Goal: Information Seeking & Learning: Find specific fact

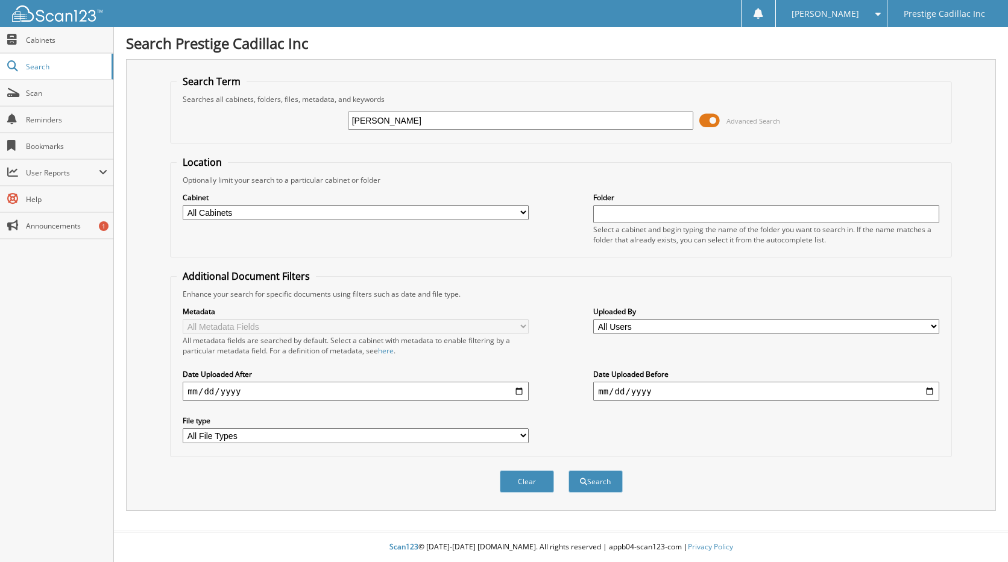
type input "[PERSON_NAME]"
click at [569, 470] on button "Search" at bounding box center [596, 481] width 54 height 22
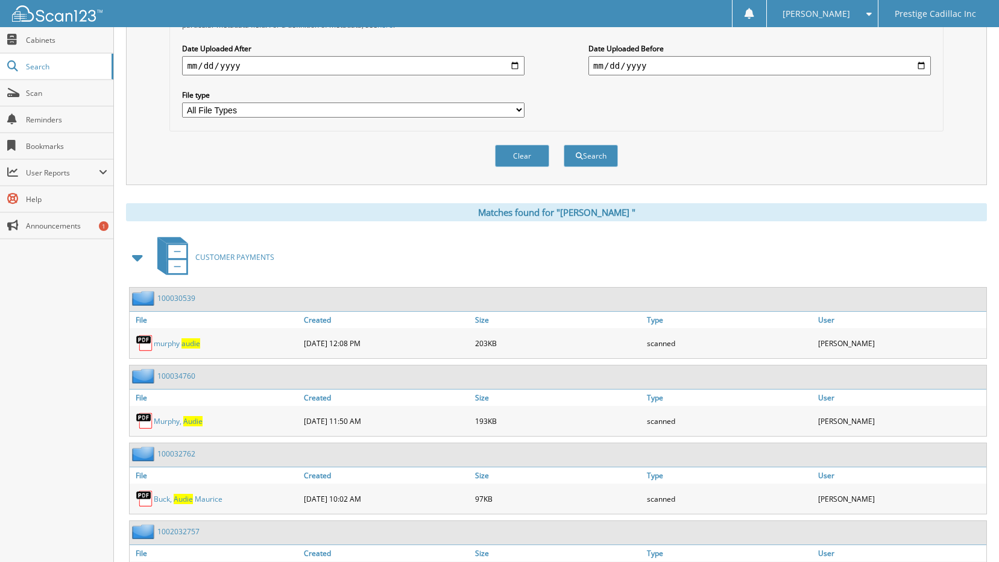
scroll to position [362, 0]
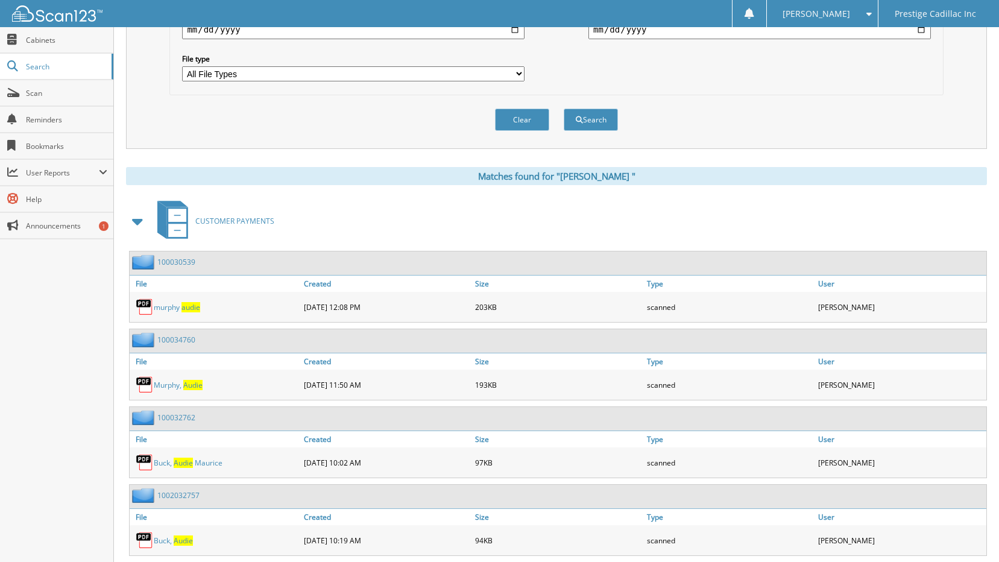
click at [182, 388] on link "M u r p h y , A u d i e" at bounding box center [178, 385] width 49 height 10
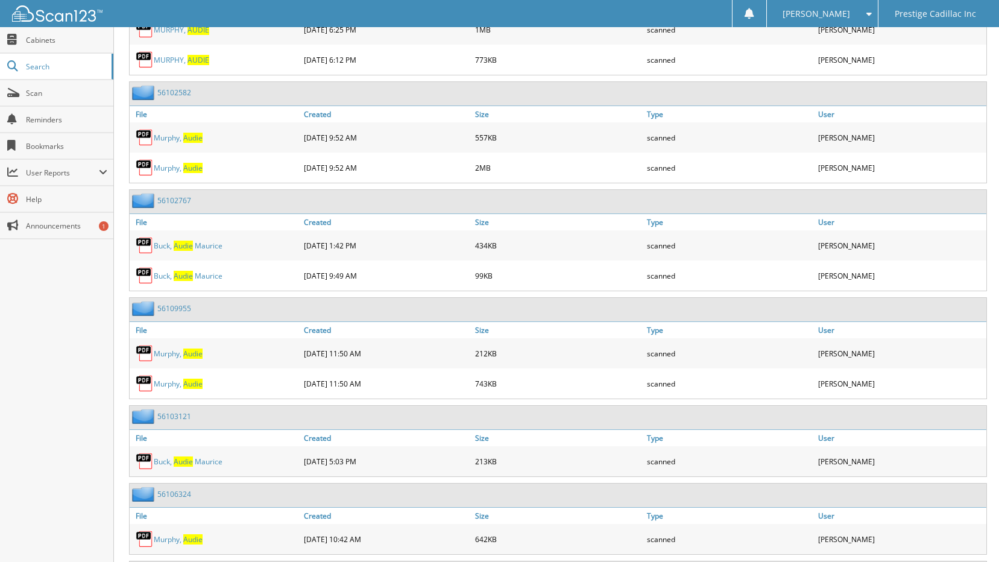
scroll to position [1025, 0]
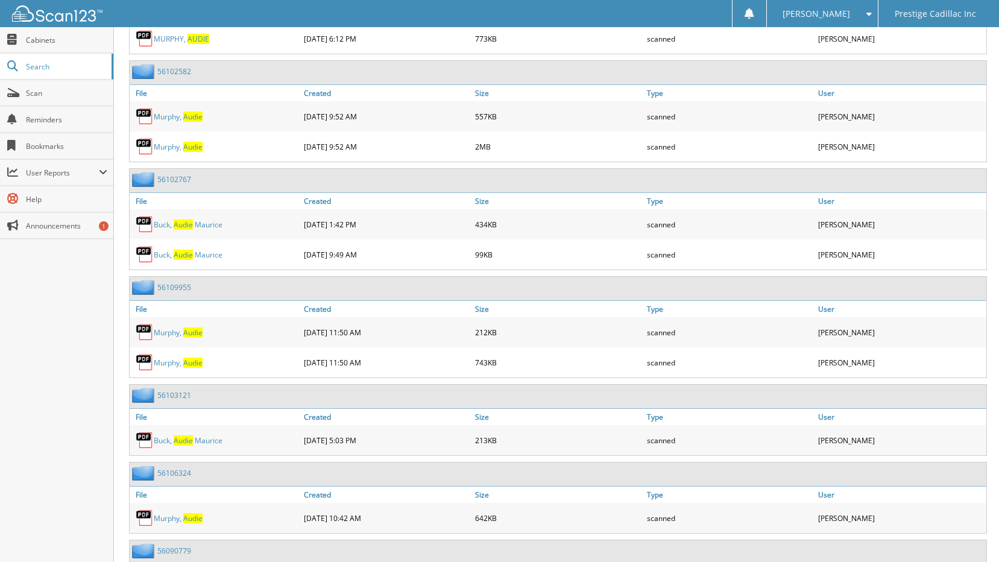
click at [194, 335] on span "A u d i e" at bounding box center [192, 332] width 19 height 10
click at [181, 334] on link "M u r p h y , A u d i e" at bounding box center [178, 332] width 49 height 10
click at [145, 338] on img at bounding box center [145, 332] width 18 height 18
click at [185, 338] on div "M u r p h y , A u d i e" at bounding box center [215, 332] width 171 height 24
click at [188, 336] on span "A u d i e" at bounding box center [192, 332] width 19 height 10
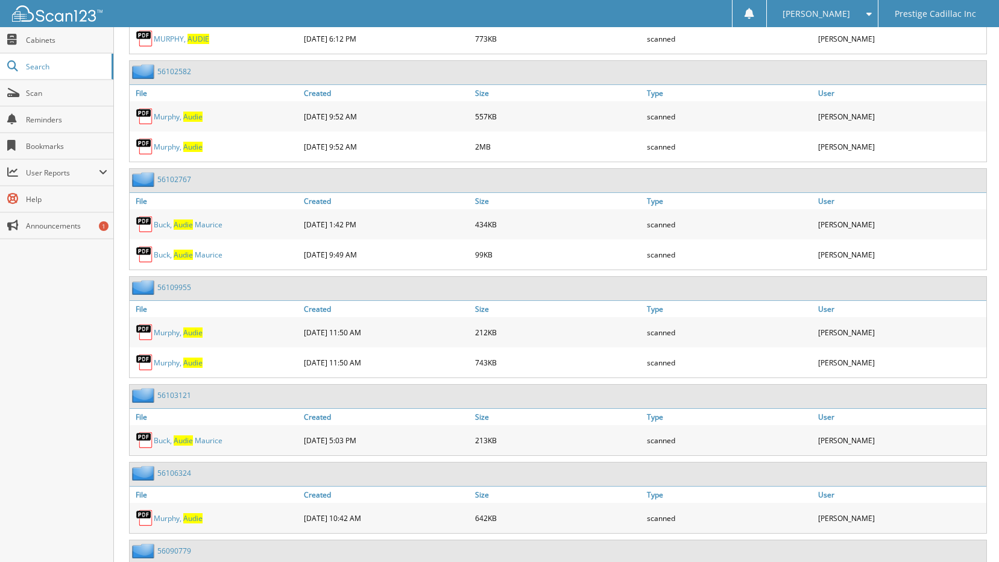
click at [191, 365] on span "A u d i e" at bounding box center [192, 363] width 19 height 10
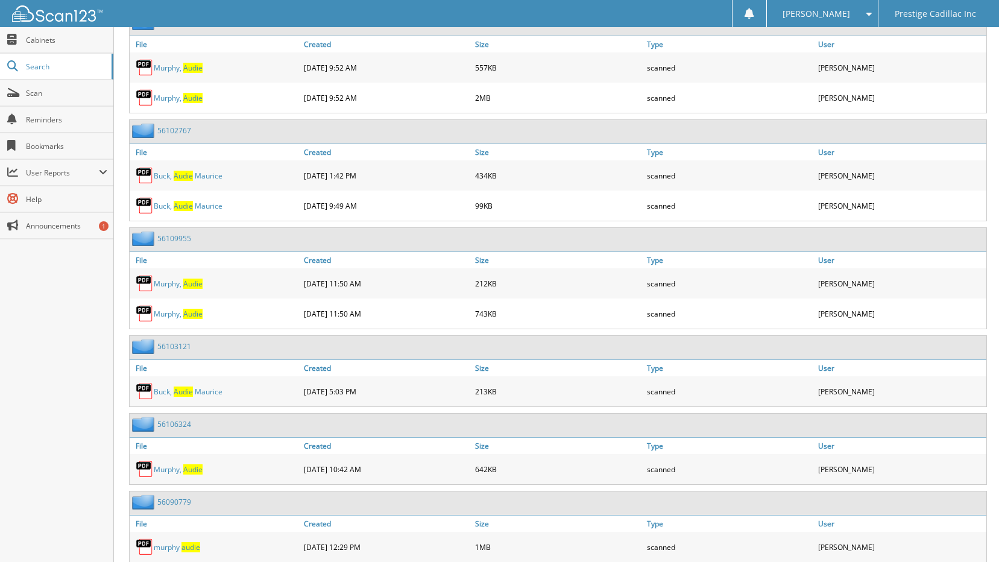
scroll to position [1014, 0]
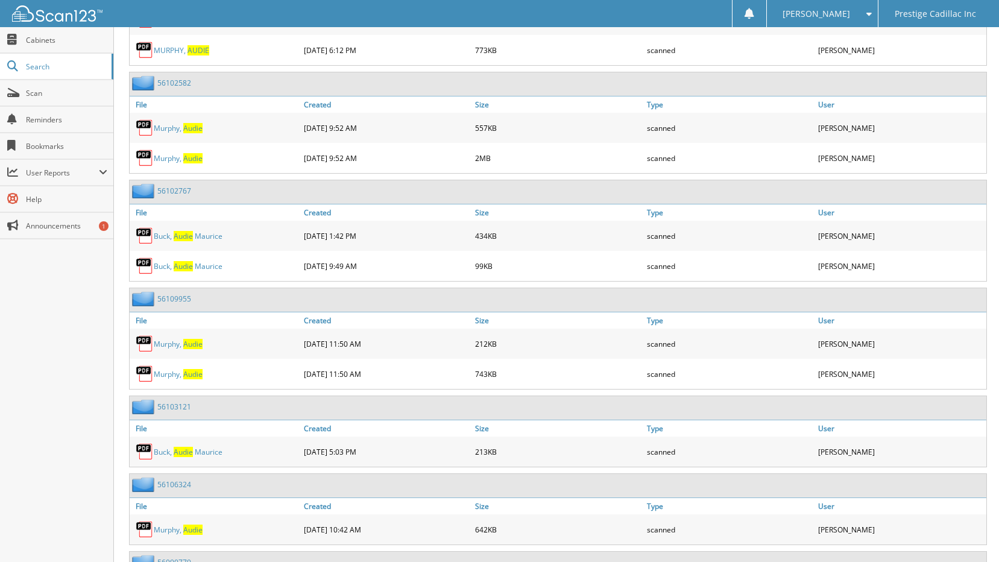
click at [180, 375] on link "M u r p h y , A u d i e" at bounding box center [178, 374] width 49 height 10
click at [166, 344] on link "M u r p h y , A u d i e" at bounding box center [178, 344] width 49 height 10
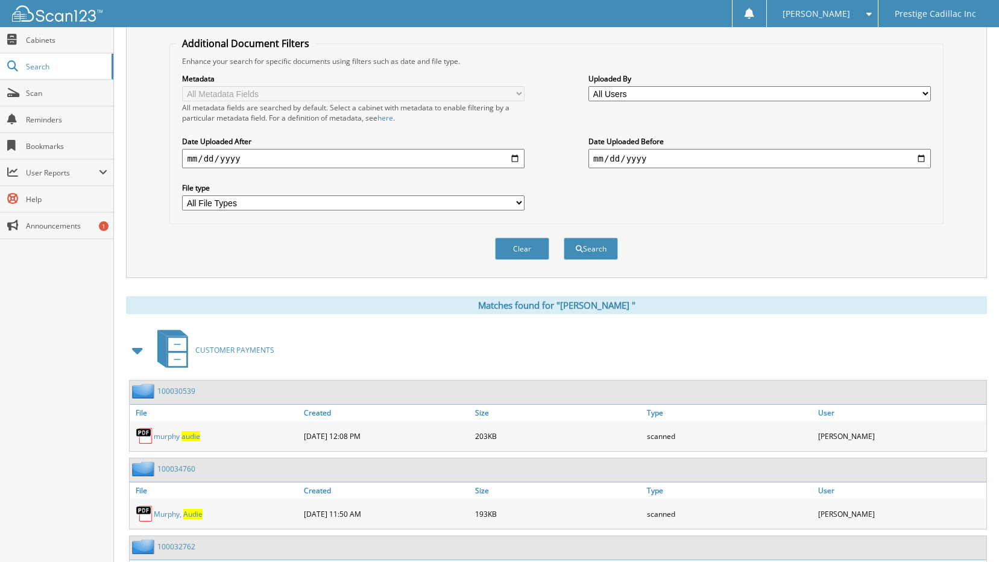
scroll to position [230, 0]
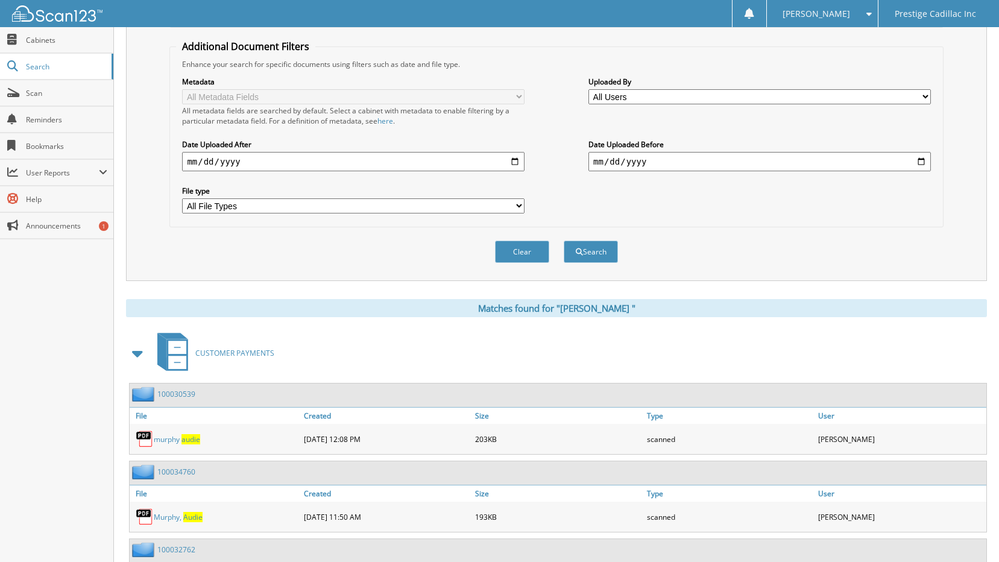
click at [201, 351] on span "C U S T O M E R P A Y M E N T S" at bounding box center [234, 353] width 79 height 10
